Goal: Browse casually

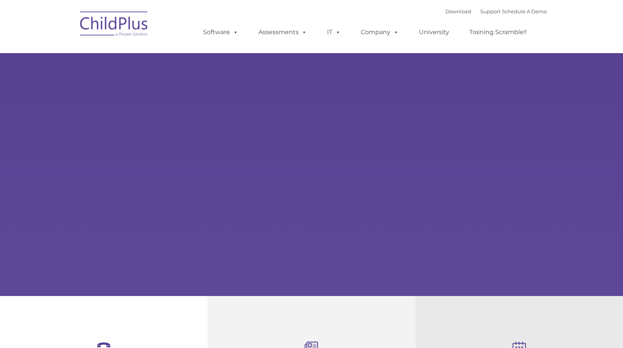
select select "MEDIUM"
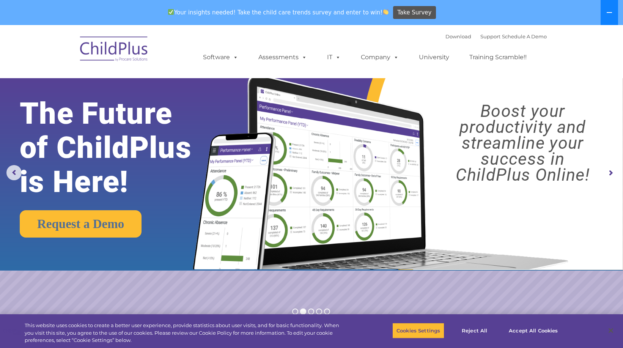
click at [611, 11] on icon at bounding box center [609, 12] width 6 height 6
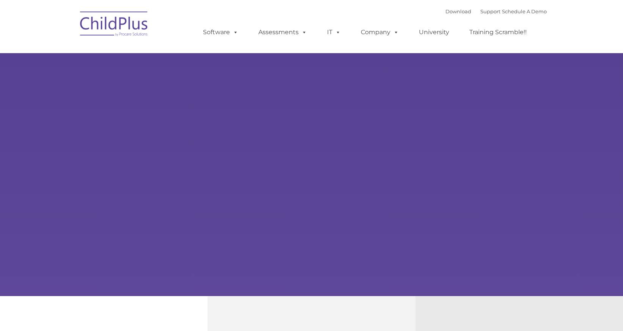
type input ""
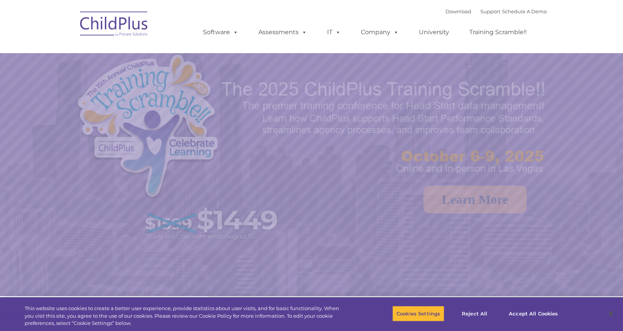
select select "MEDIUM"
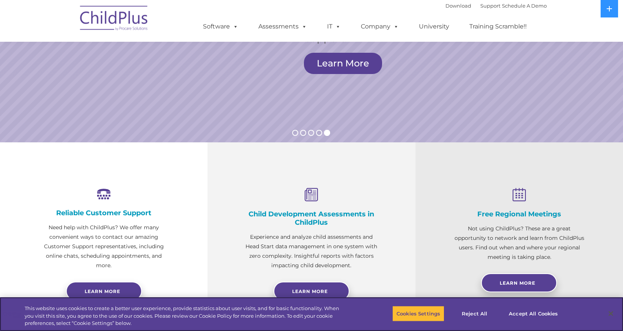
scroll to position [152, 0]
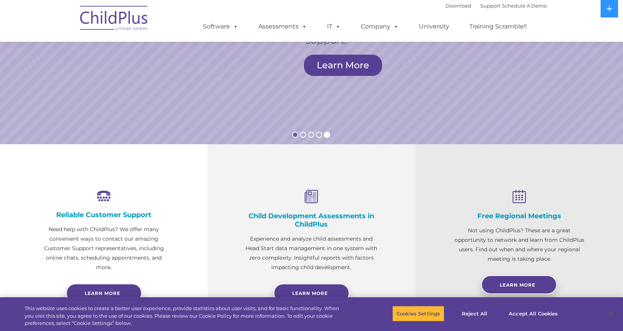
click at [294, 136] on rs-bullet at bounding box center [295, 135] width 6 height 6
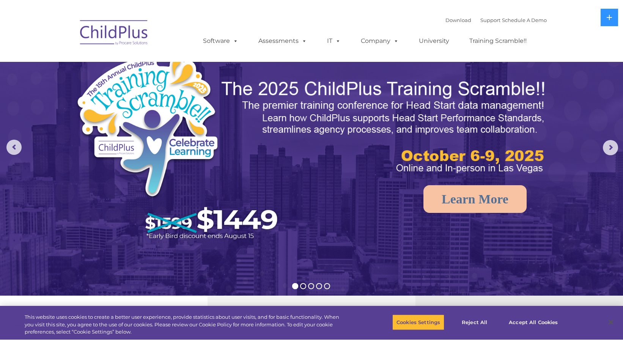
scroll to position [0, 0]
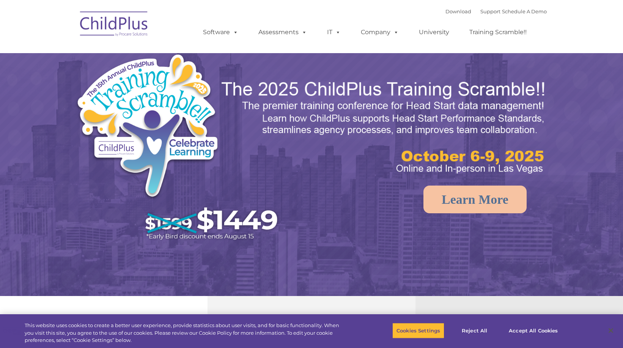
select select "MEDIUM"
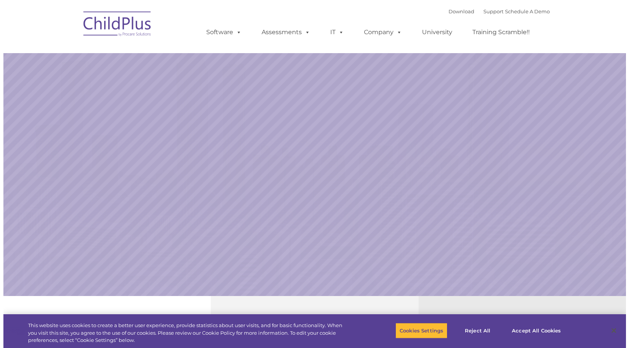
select select "MEDIUM"
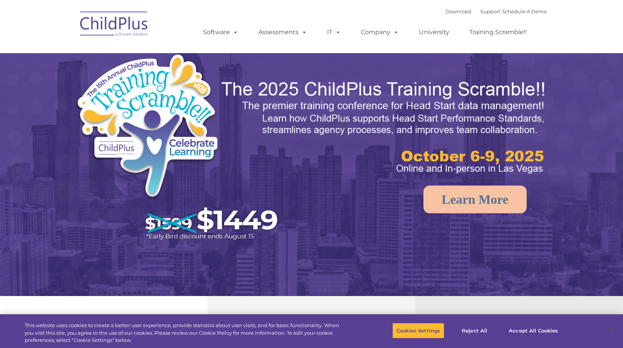
select select "MEDIUM"
